Goal: Information Seeking & Learning: Learn about a topic

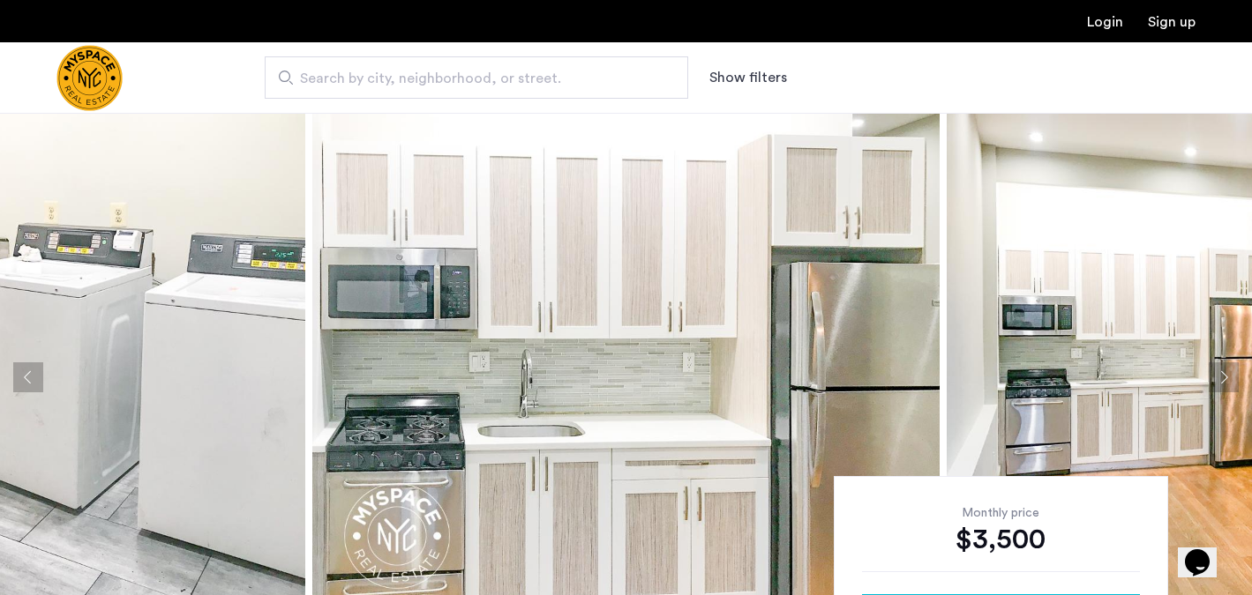
click at [642, 204] on img at bounding box center [625, 377] width 627 height 529
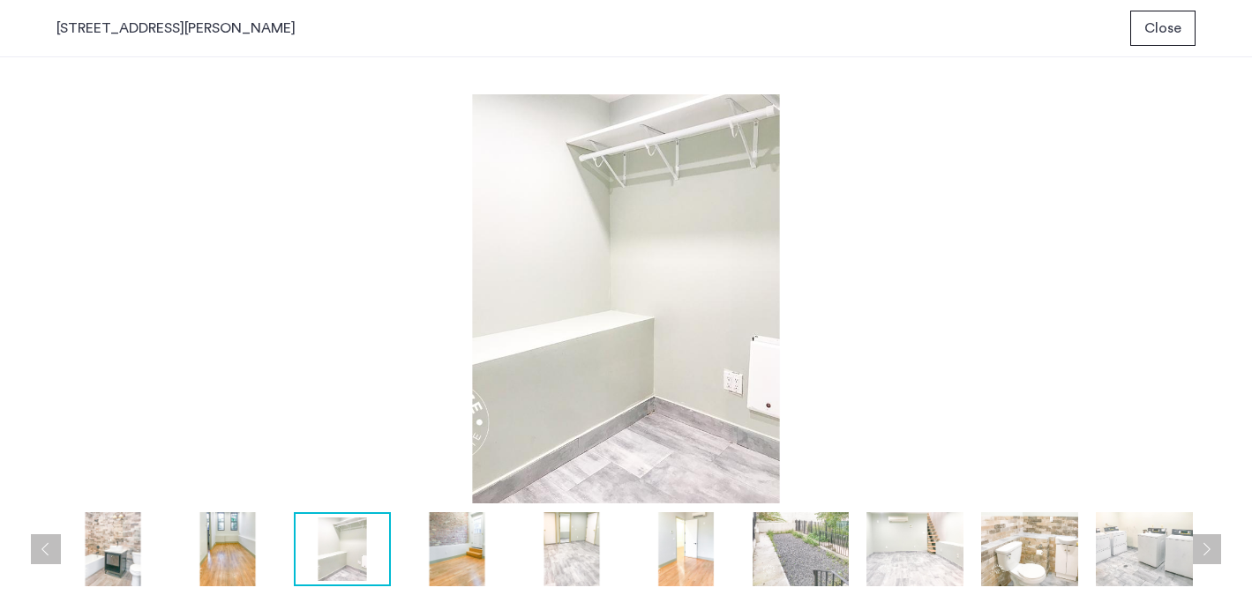
click at [1168, 43] on button "Close" at bounding box center [1162, 28] width 65 height 35
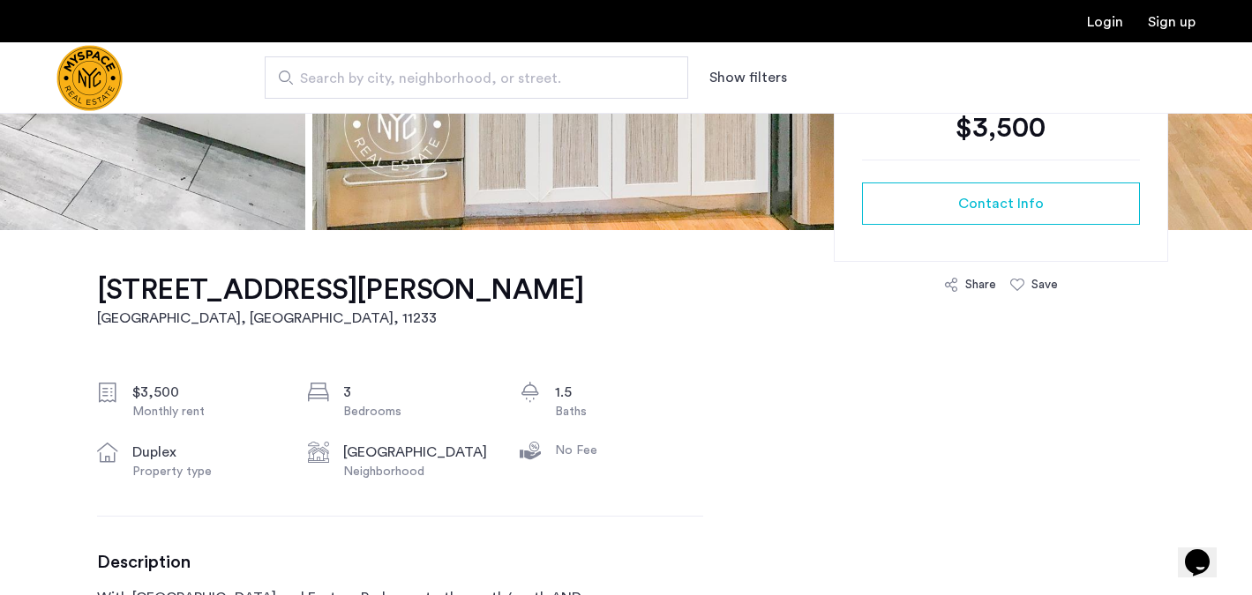
scroll to position [413, 0]
click at [218, 288] on h1 "[STREET_ADDRESS][PERSON_NAME]" at bounding box center [340, 289] width 487 height 35
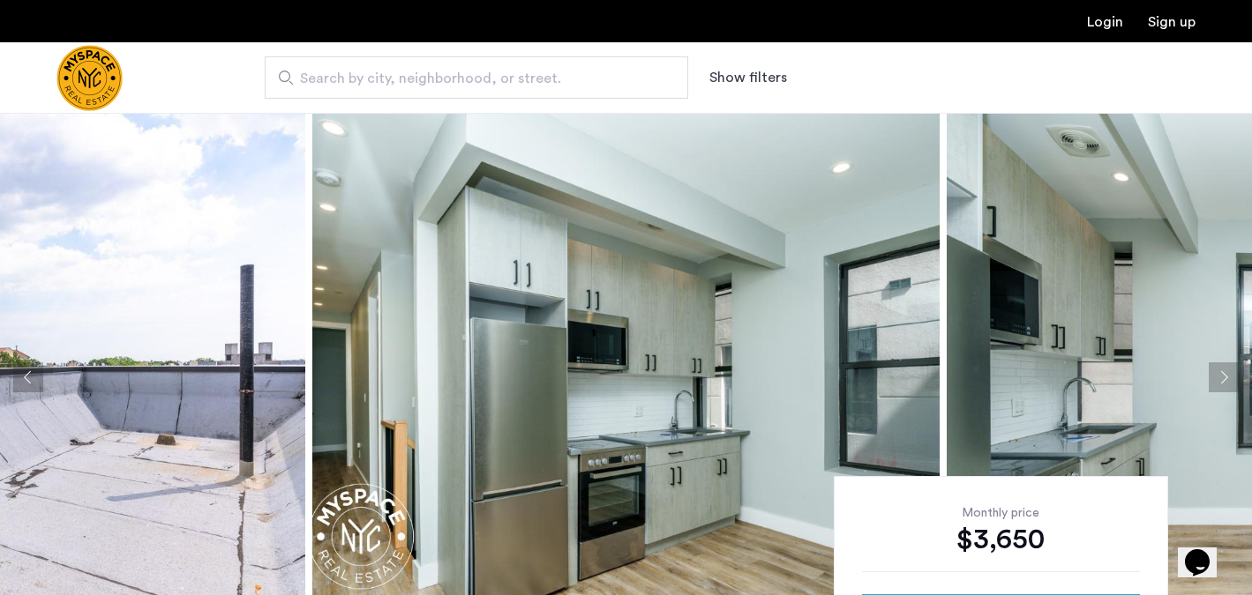
click at [502, 269] on img at bounding box center [625, 377] width 627 height 529
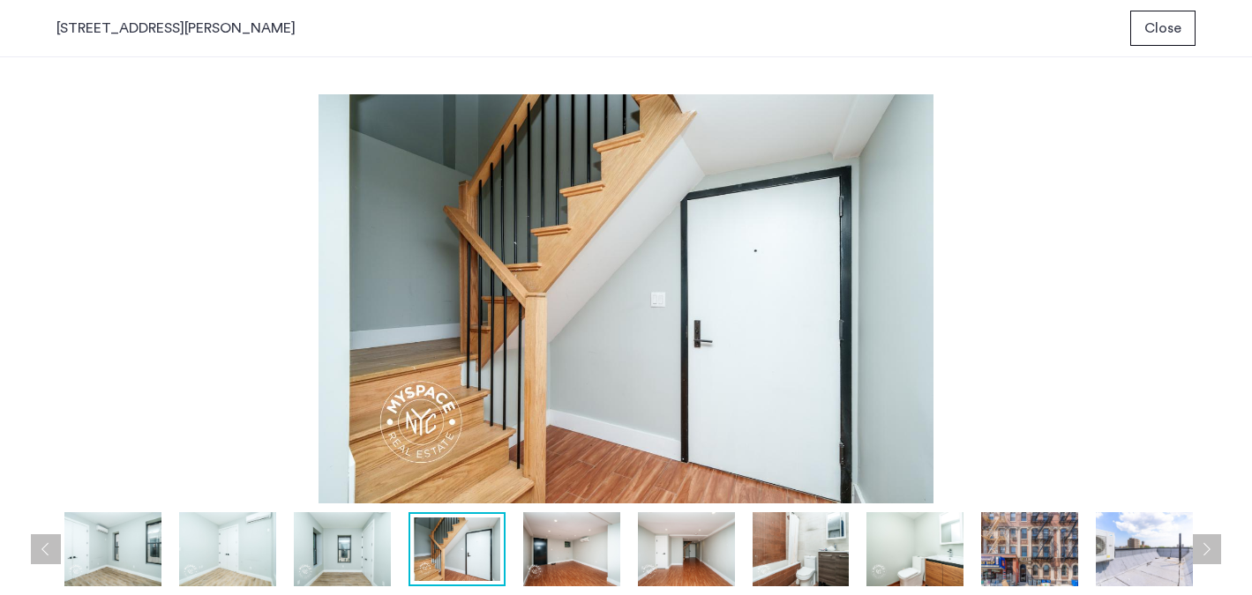
click at [1132, 52] on div "1365 St Johns Pl, Unit 1B Close" at bounding box center [626, 28] width 1252 height 57
click at [1145, 38] on span "Close" at bounding box center [1162, 28] width 37 height 21
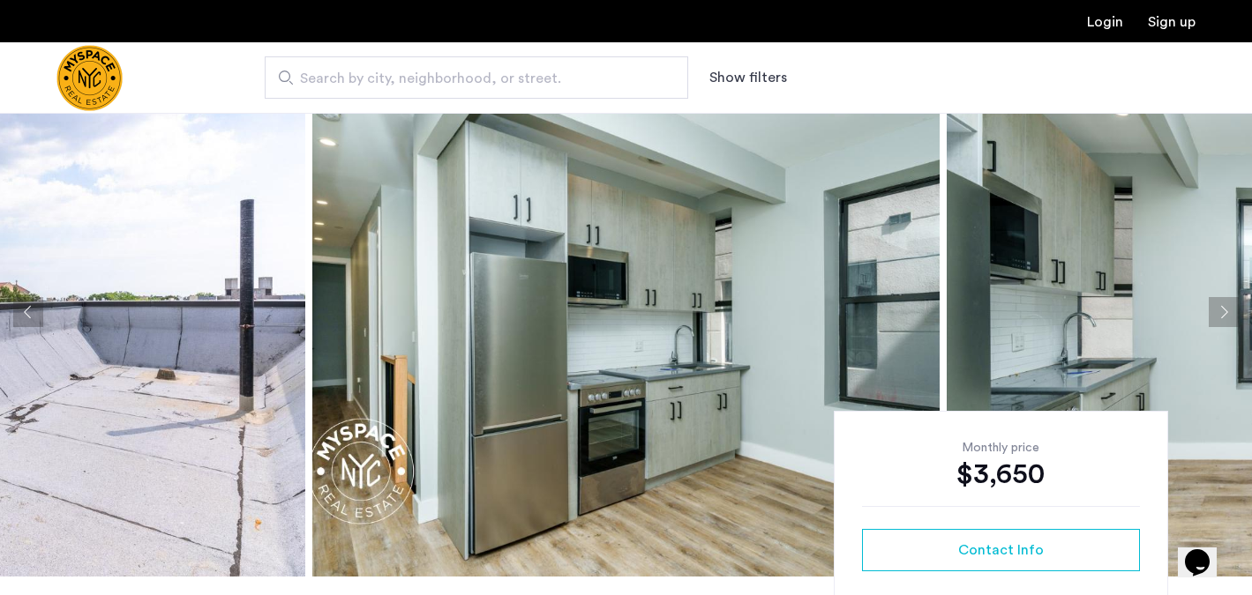
scroll to position [69, 0]
